Goal: Task Accomplishment & Management: Use online tool/utility

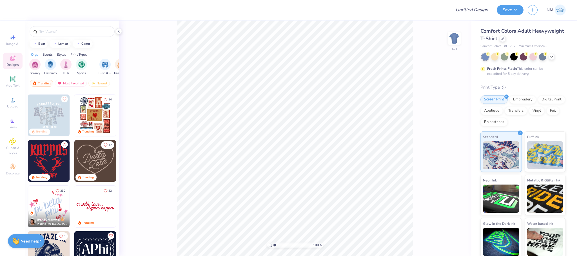
scroll to position [240, 0]
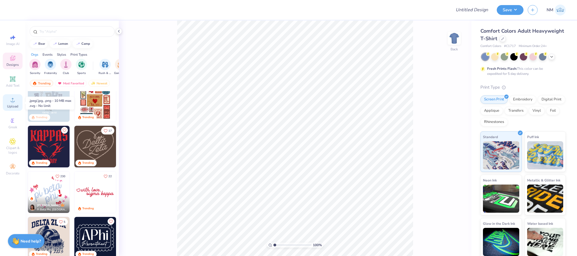
click at [14, 105] on span "Upload" at bounding box center [12, 106] width 11 height 5
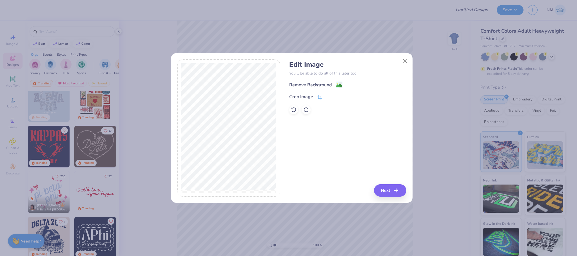
click at [337, 90] on div "Remove Background Crop Image" at bounding box center [347, 97] width 117 height 33
click at [338, 86] on image at bounding box center [339, 86] width 6 height 6
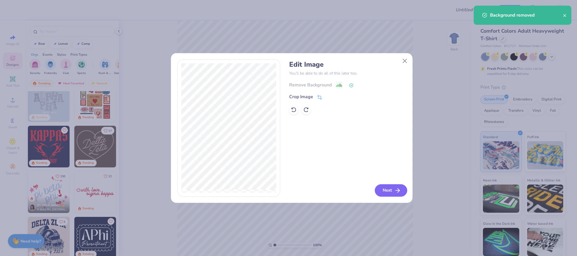
click at [382, 190] on button "Next" at bounding box center [391, 191] width 32 height 12
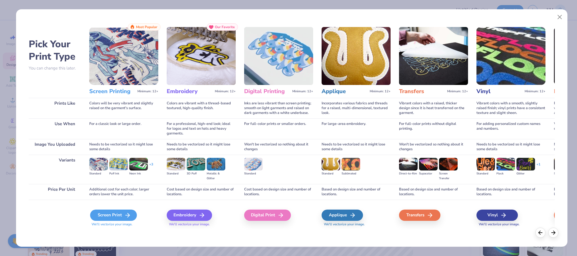
click at [109, 213] on div "Screen Print" at bounding box center [113, 215] width 47 height 11
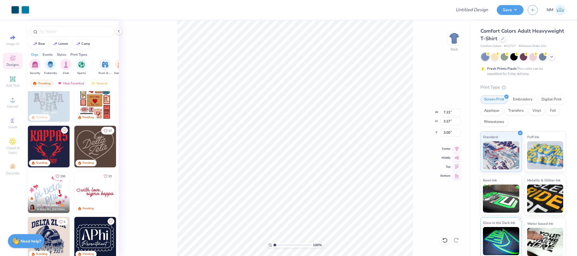
type input "3.00"
click at [504, 37] on icon at bounding box center [503, 38] width 3 height 3
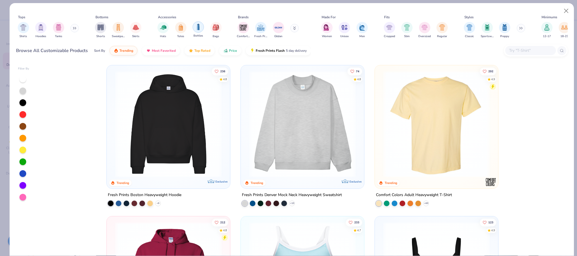
click at [195, 27] on div "filter for Bottles" at bounding box center [198, 26] width 11 height 11
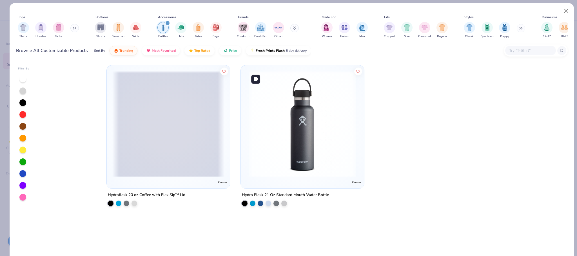
click at [295, 114] on img at bounding box center [303, 124] width 112 height 107
